Goal: Transaction & Acquisition: Purchase product/service

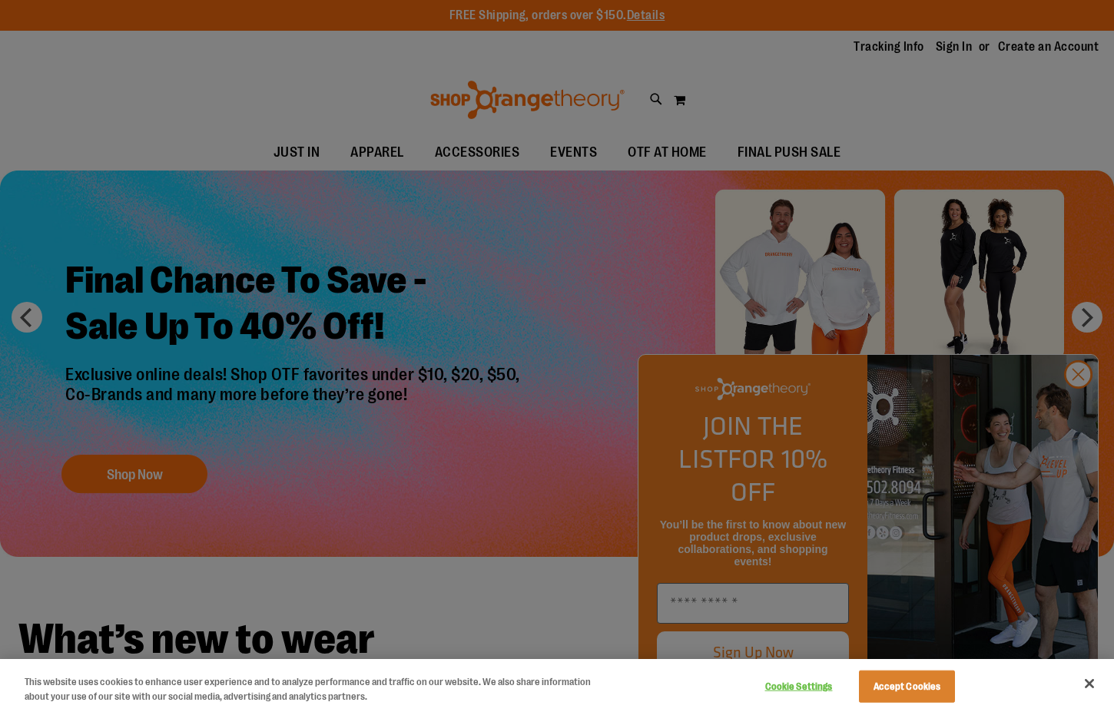
click at [1081, 415] on div at bounding box center [557, 356] width 1114 height 712
click at [1077, 407] on div at bounding box center [557, 356] width 1114 height 712
click at [918, 695] on button "Accept Cookies" at bounding box center [907, 687] width 96 height 32
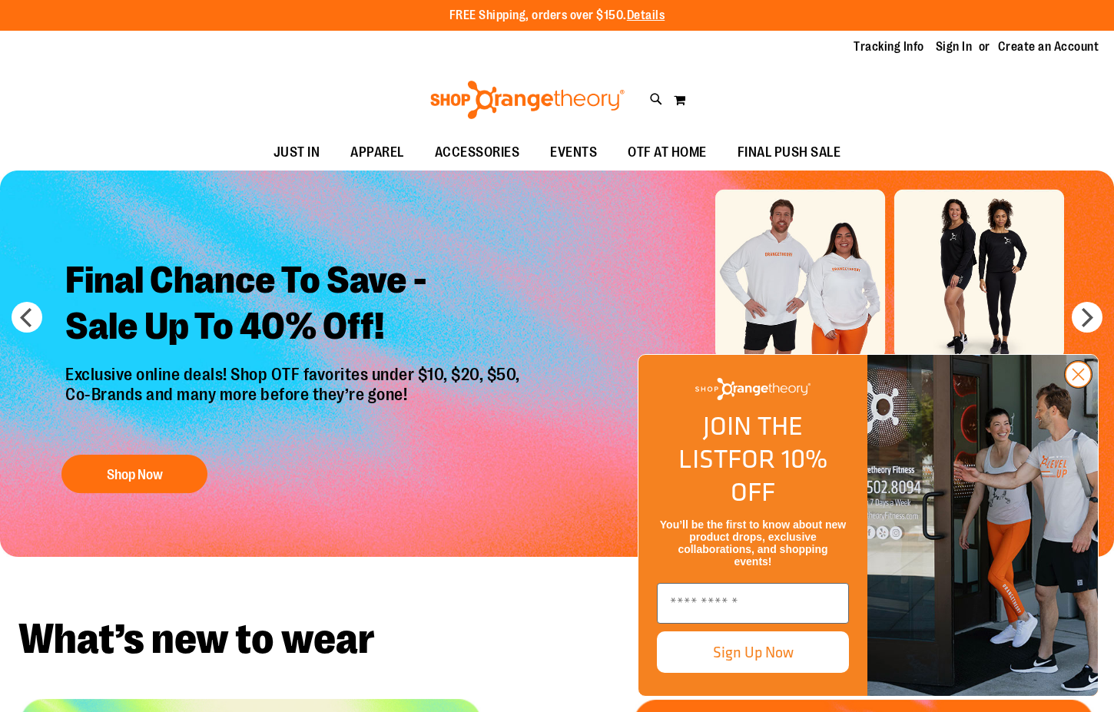
click at [1076, 387] on circle "Close dialog" at bounding box center [1078, 374] width 25 height 25
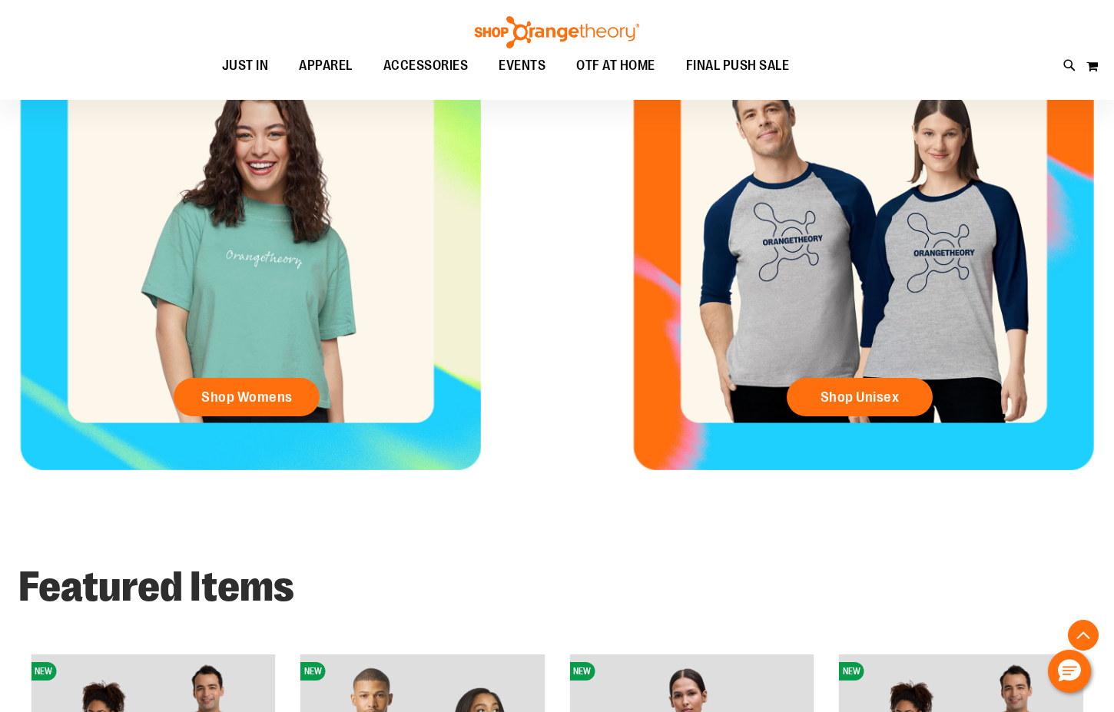
scroll to position [609, 0]
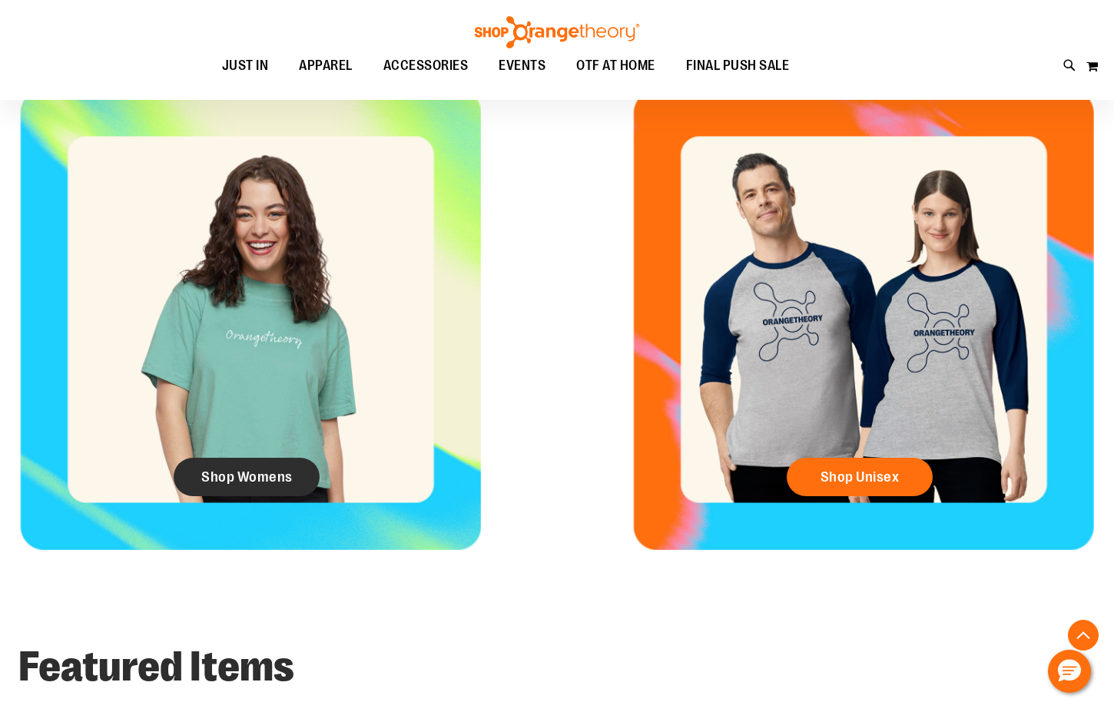
click at [239, 483] on span "Shop Womens" at bounding box center [246, 477] width 91 height 17
